Goal: Transaction & Acquisition: Register for event/course

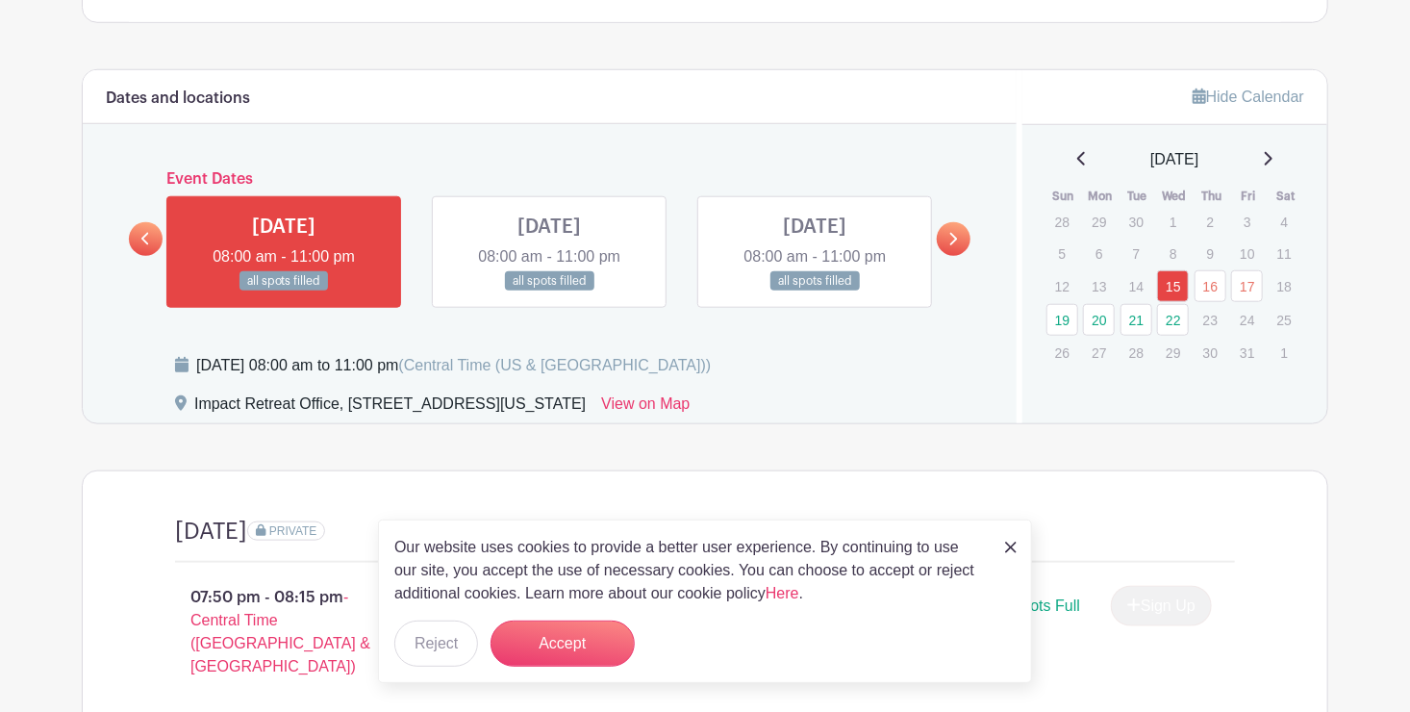
scroll to position [764, 0]
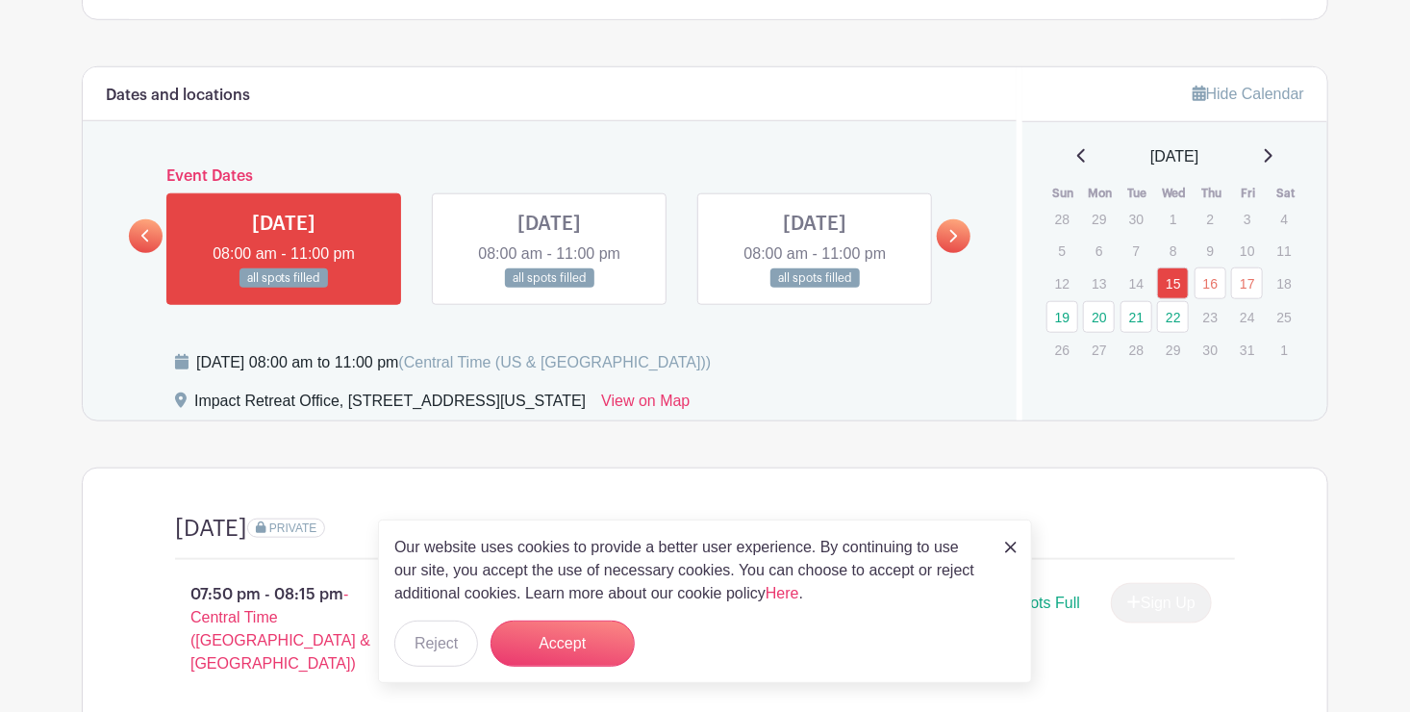
click at [948, 229] on icon at bounding box center [952, 236] width 9 height 14
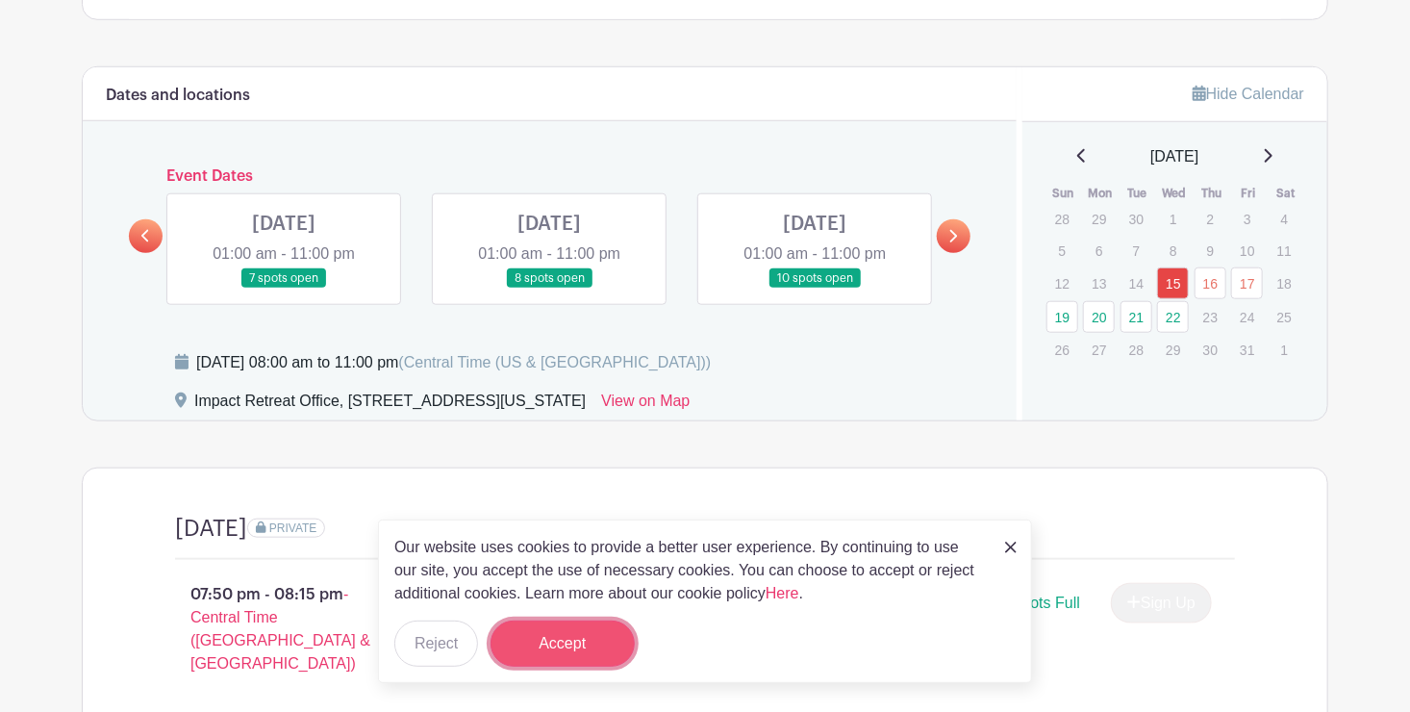
click at [543, 643] on button "Accept" at bounding box center [563, 643] width 144 height 46
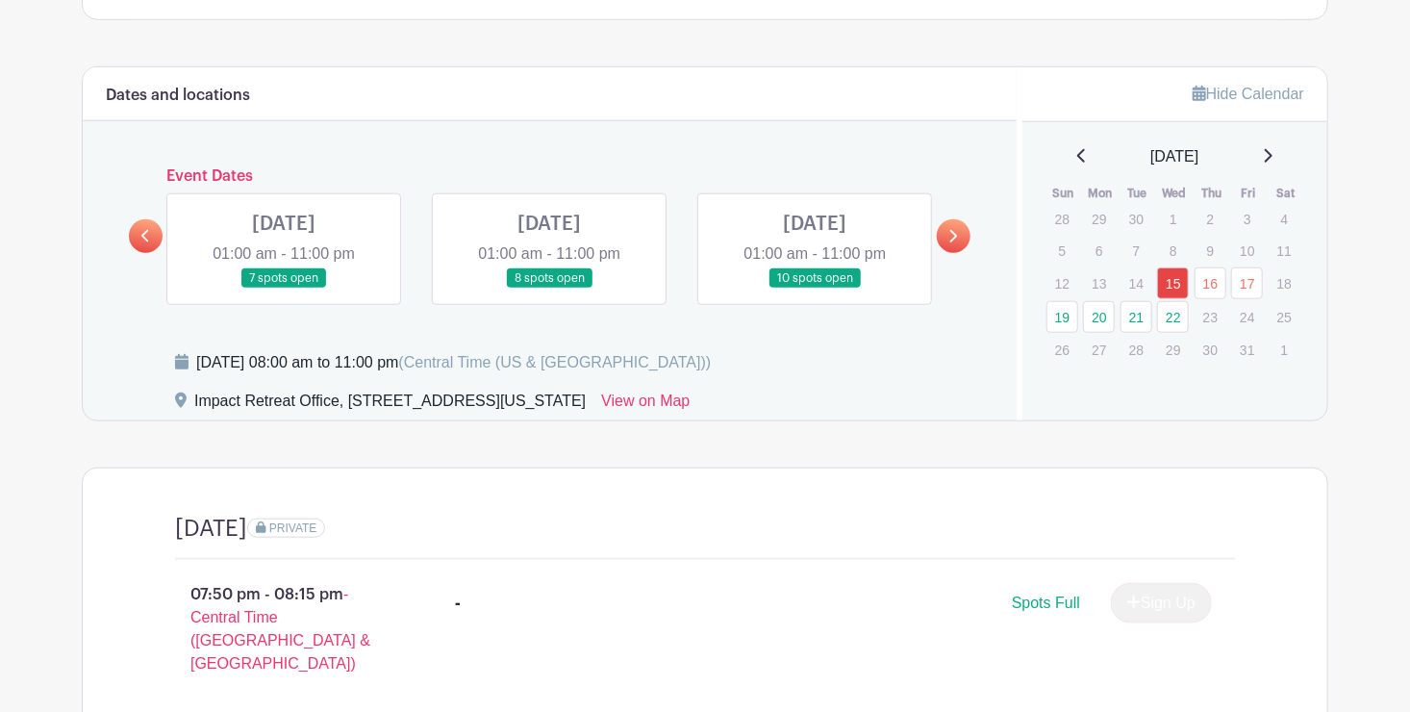
click at [284, 289] on link at bounding box center [284, 289] width 0 height 0
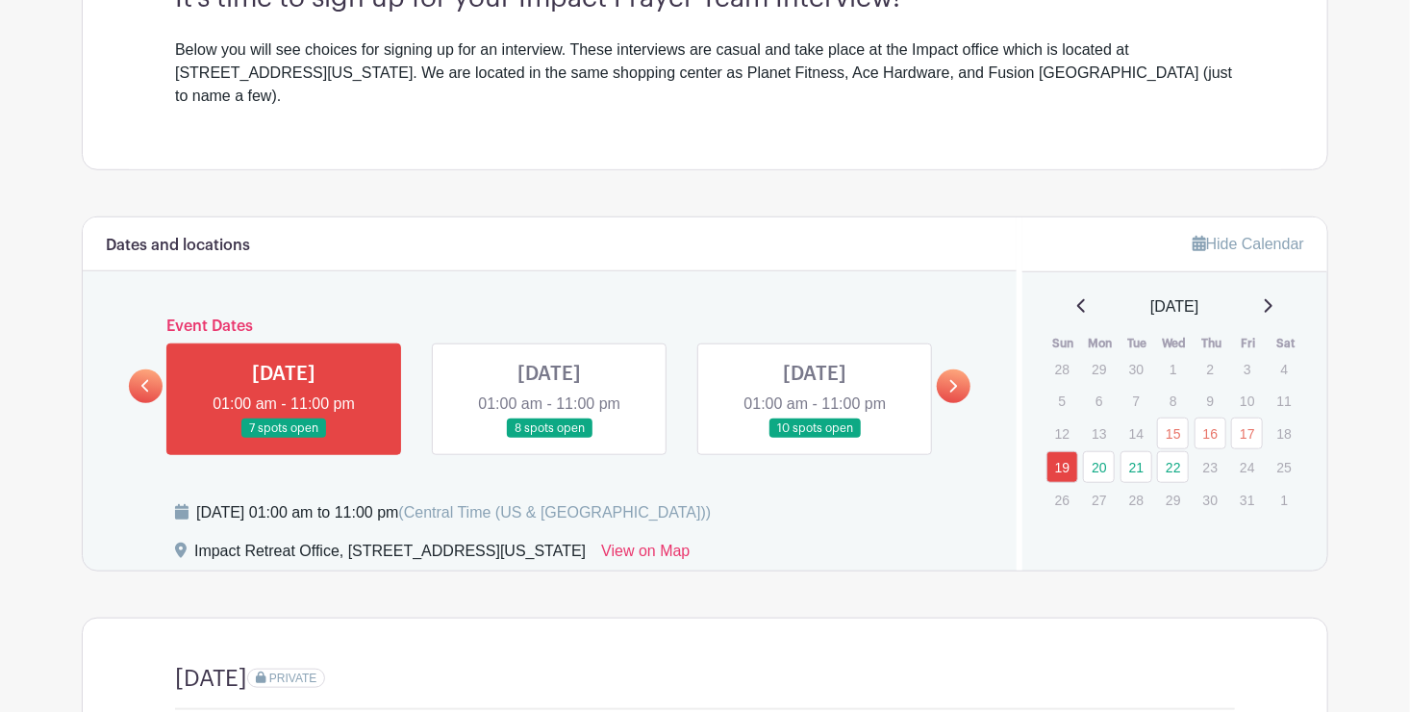
scroll to position [619, 0]
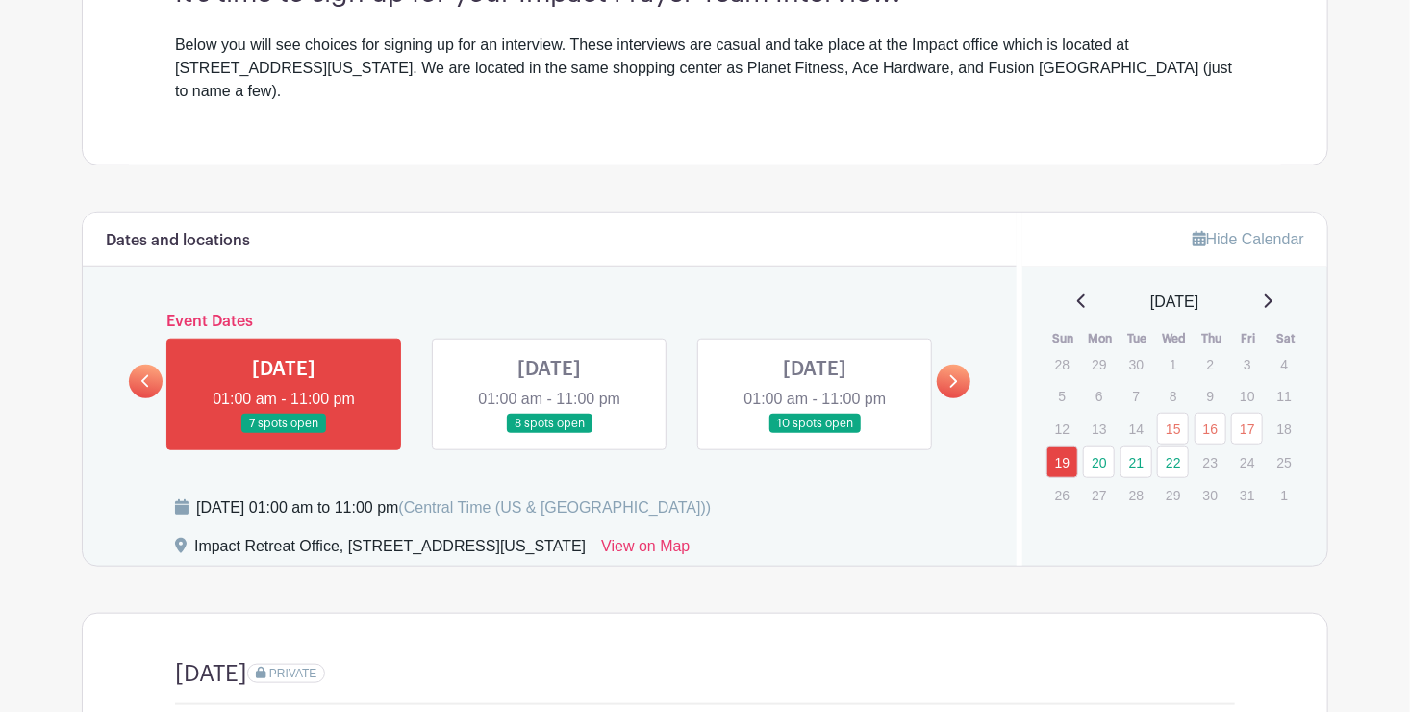
click at [956, 374] on icon at bounding box center [952, 381] width 9 height 14
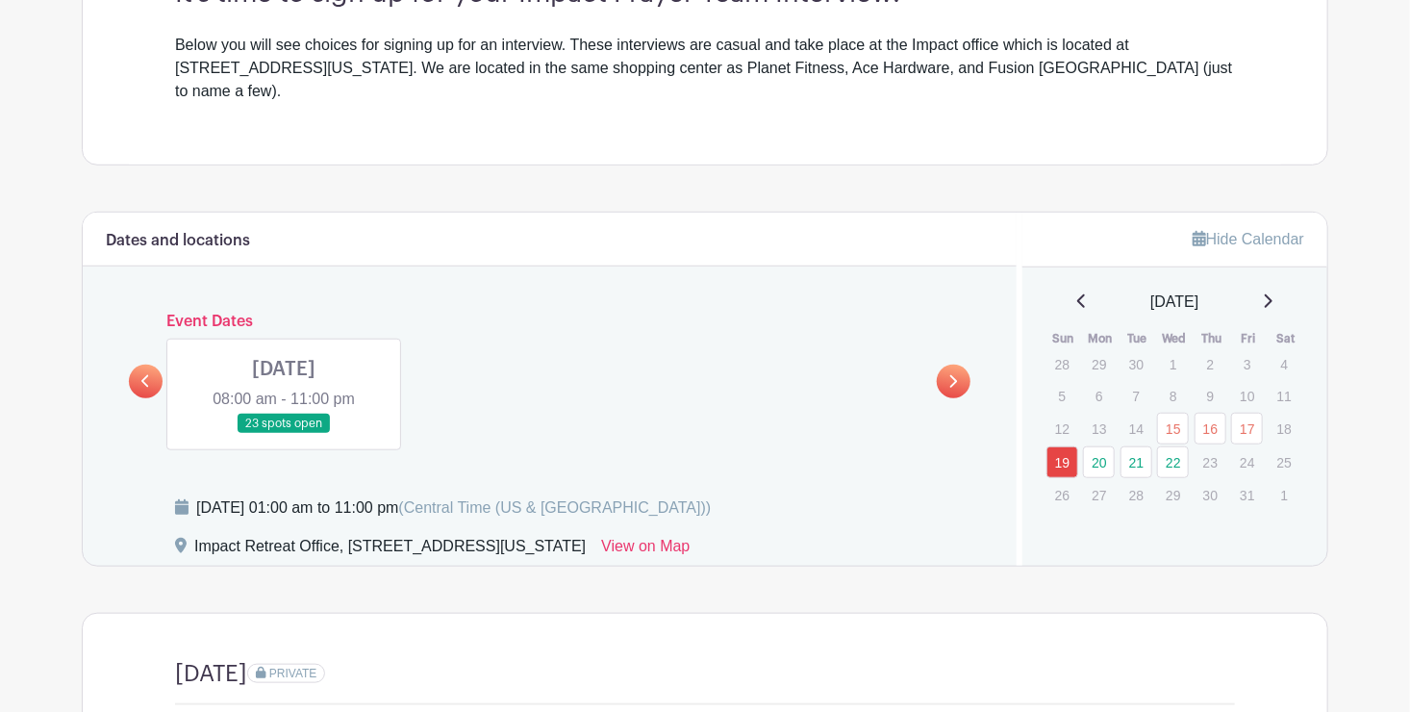
click at [284, 434] on link at bounding box center [284, 434] width 0 height 0
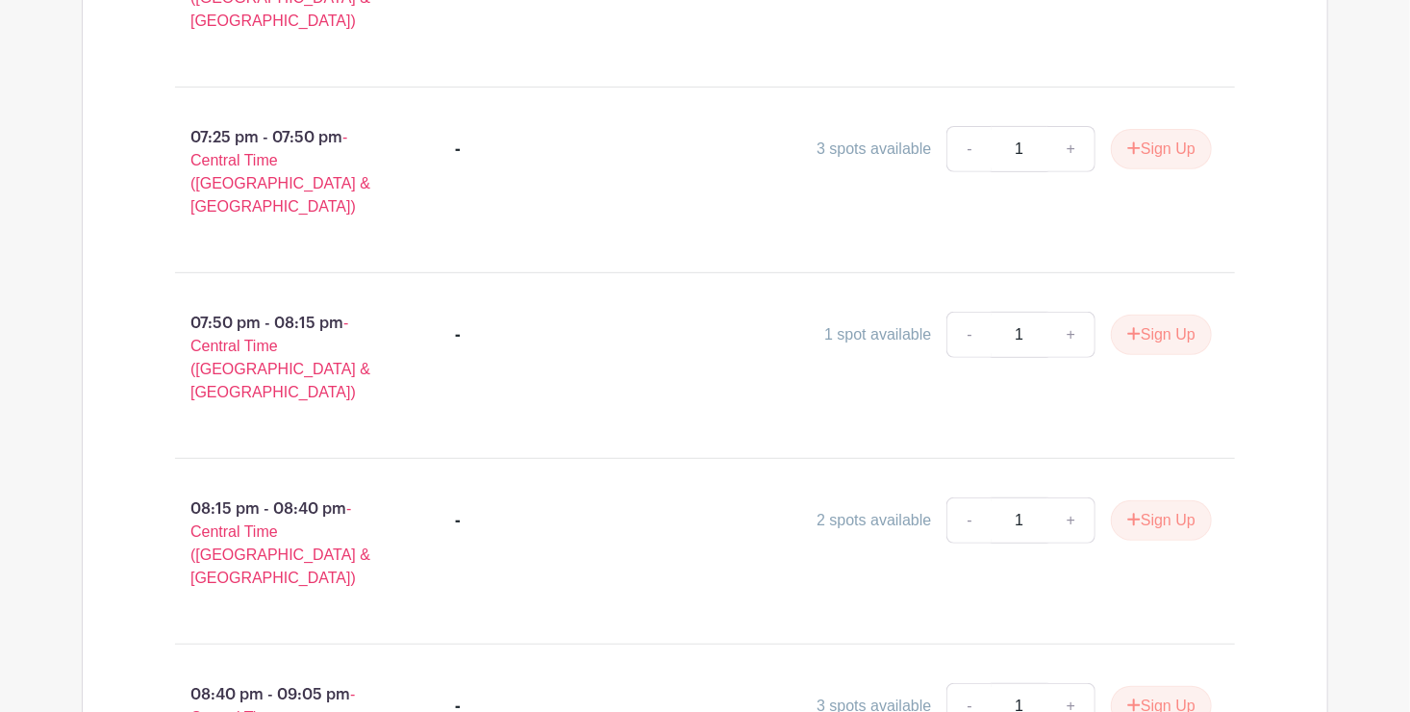
scroll to position [3805, 0]
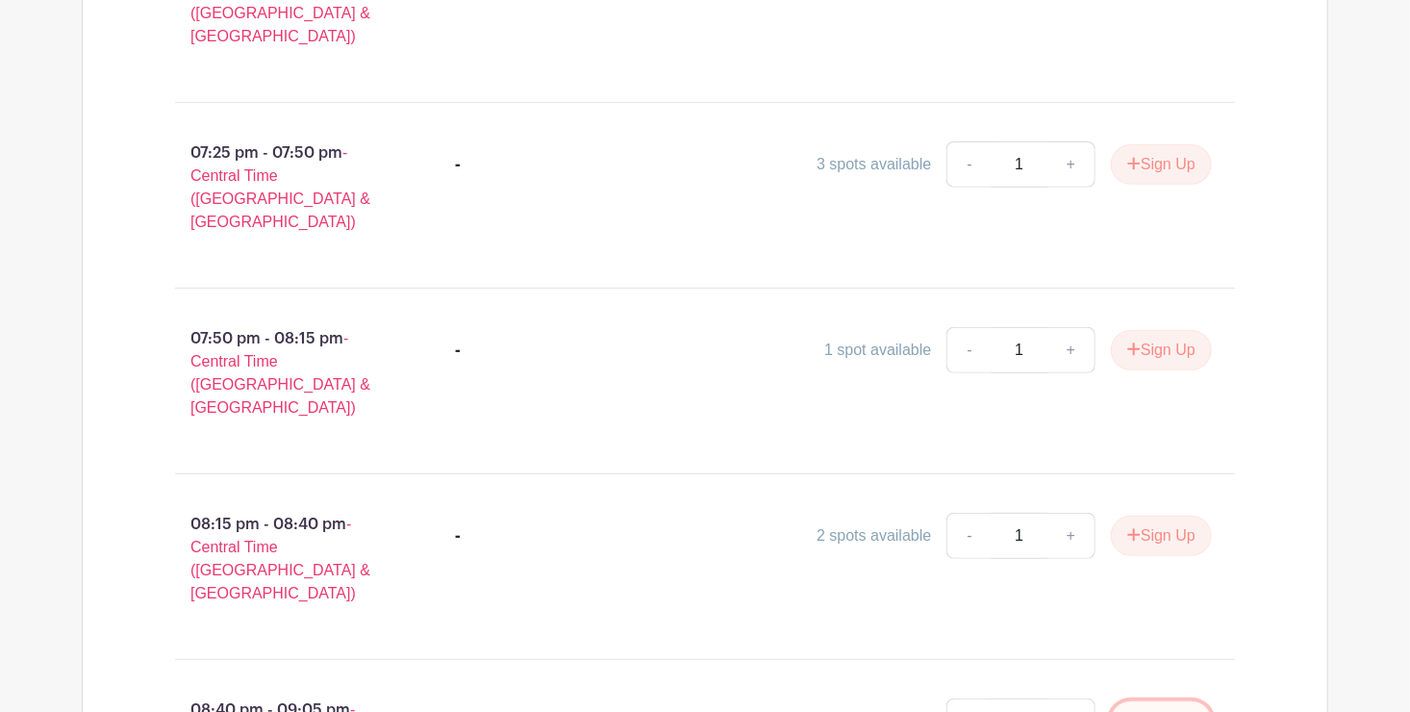
click at [1150, 701] on button "Sign Up" at bounding box center [1161, 721] width 101 height 40
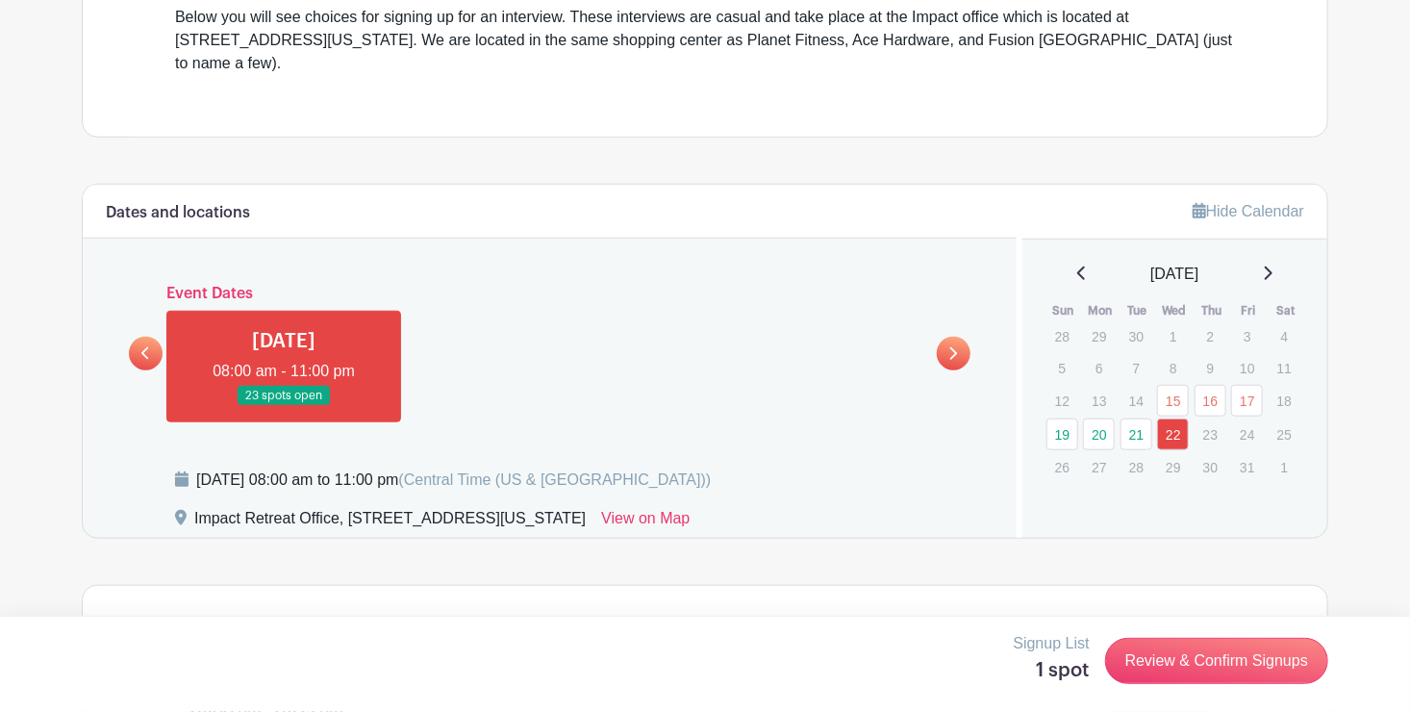
scroll to position [647, 0]
